Goal: Check status: Check status

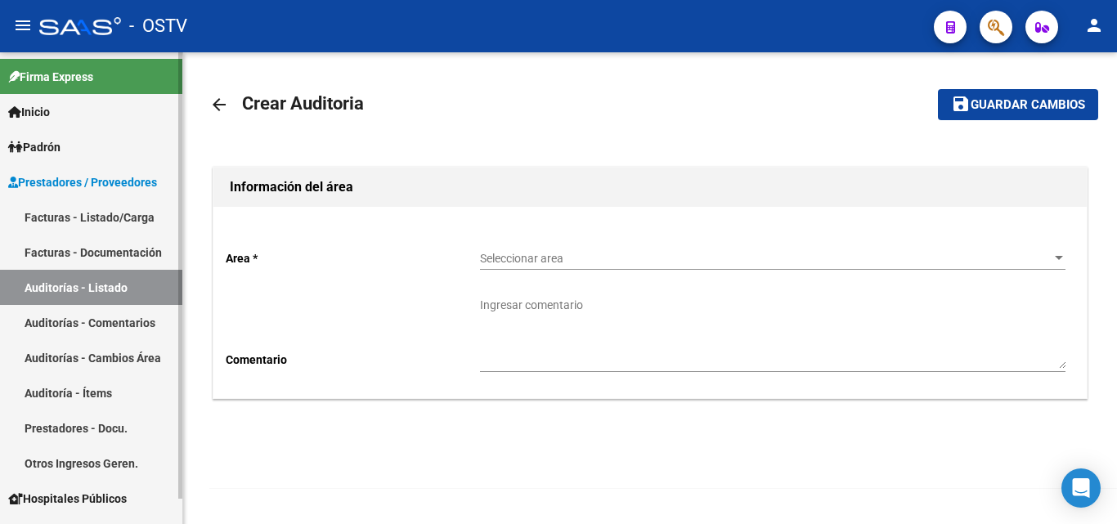
click at [96, 287] on link "Auditorías - Listado" at bounding box center [91, 287] width 182 height 35
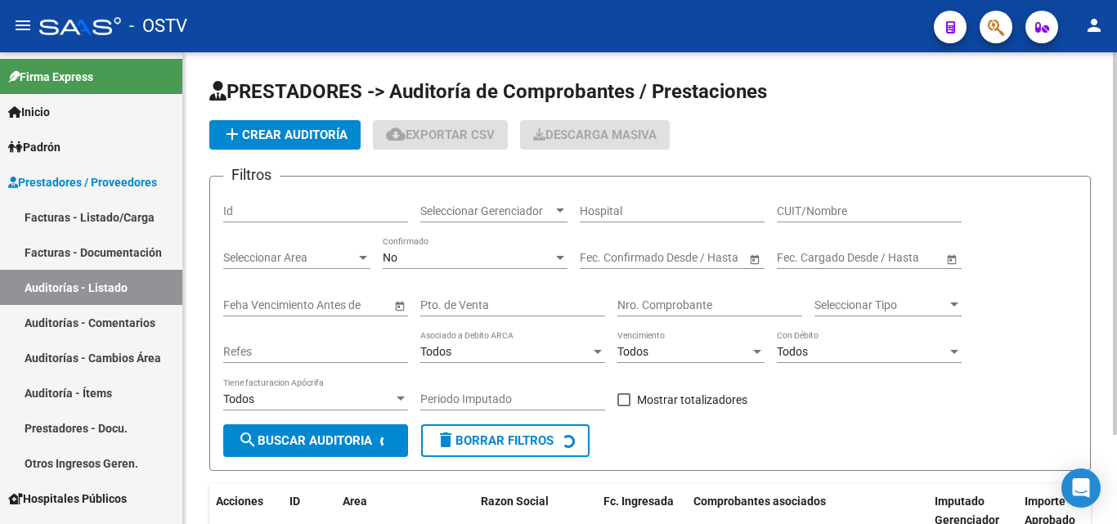
click at [692, 296] on div "Nro. Comprobante" at bounding box center [710, 300] width 185 height 33
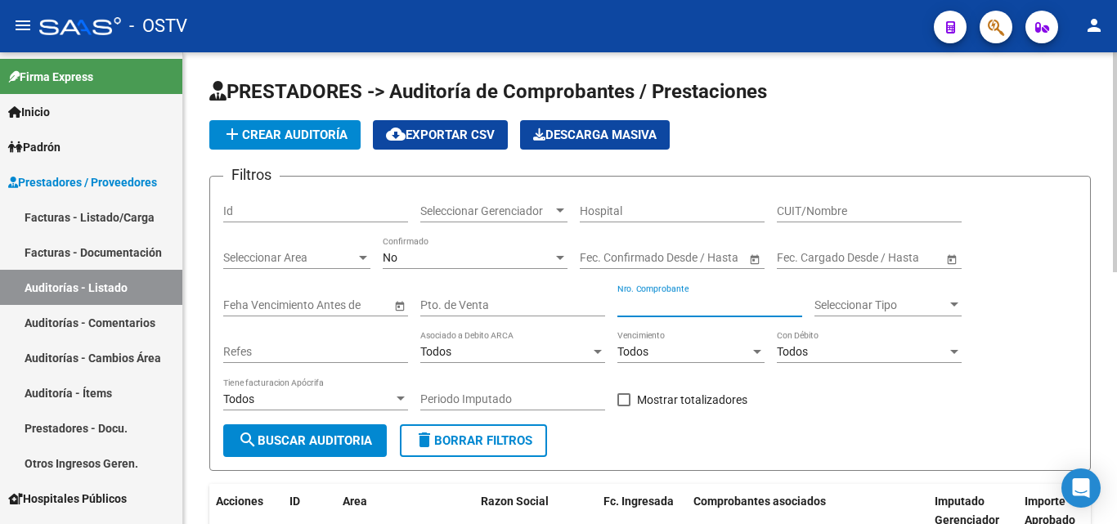
paste input "6247"
type input "6247"
click at [303, 445] on span "search Buscar Auditoria" at bounding box center [305, 441] width 134 height 15
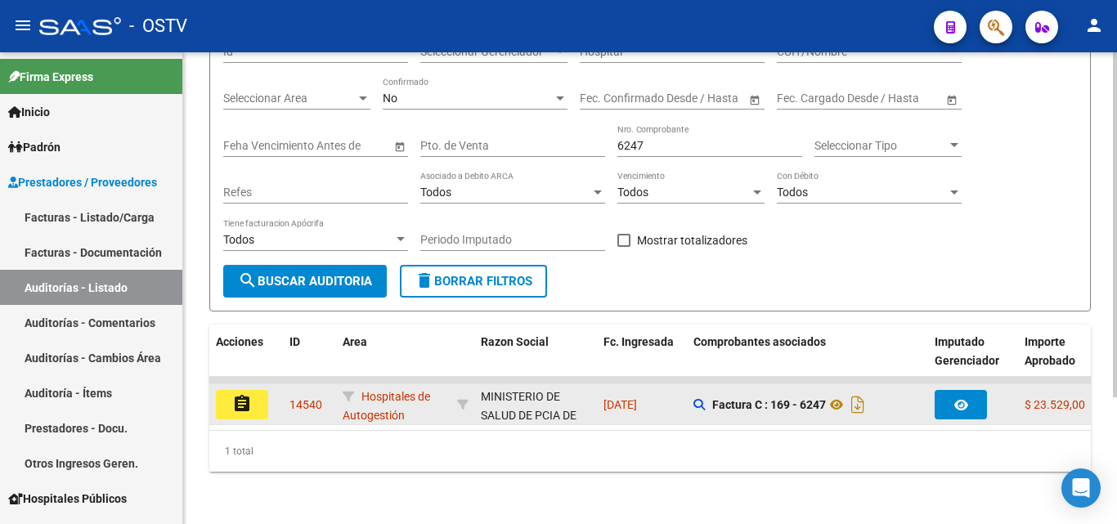
scroll to position [173, 0]
click at [255, 394] on button "assignment" at bounding box center [242, 404] width 52 height 29
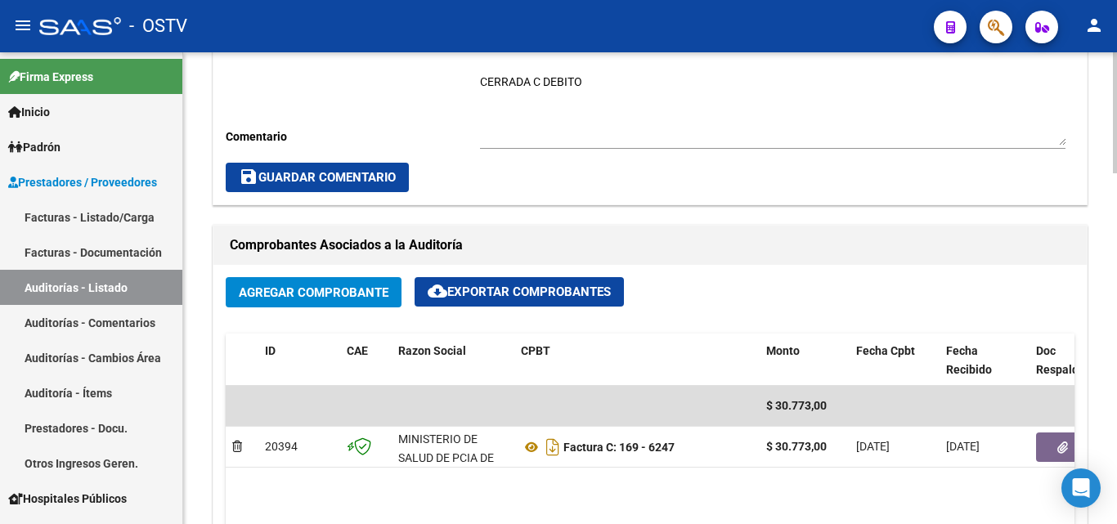
scroll to position [736, 0]
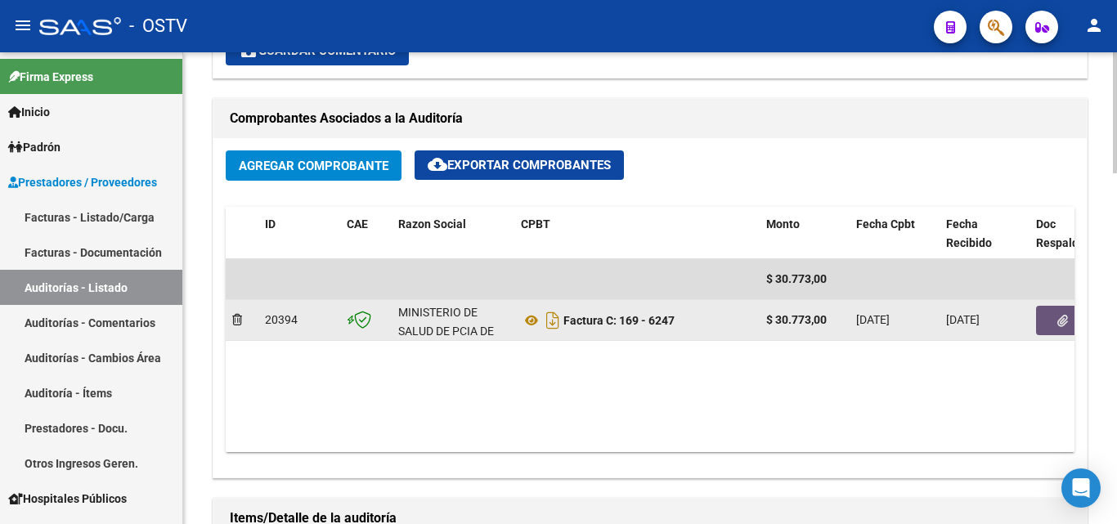
click at [1051, 321] on button "button" at bounding box center [1062, 320] width 52 height 29
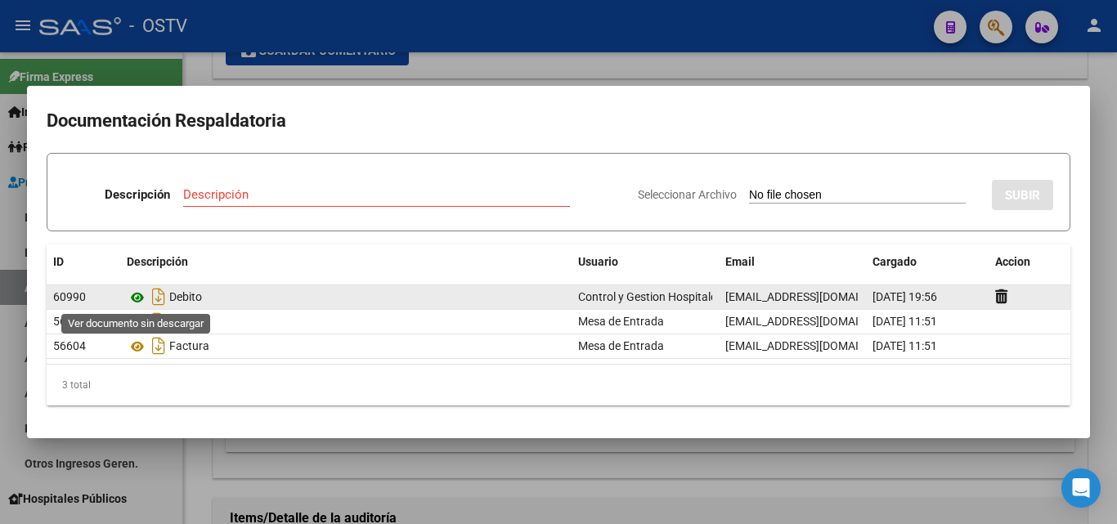
click at [133, 298] on icon at bounding box center [137, 298] width 21 height 20
